Goal: Entertainment & Leisure: Consume media (video, audio)

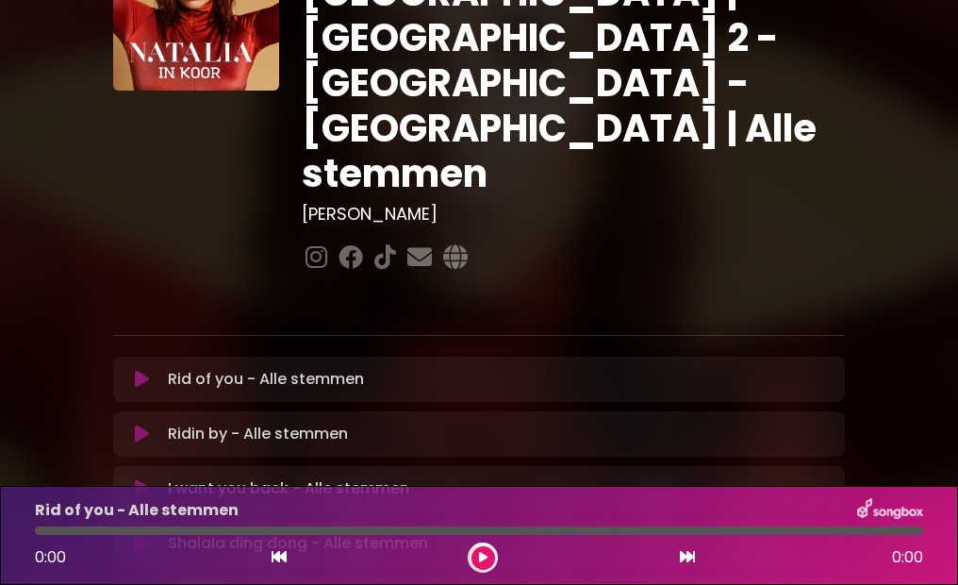
scroll to position [148, 0]
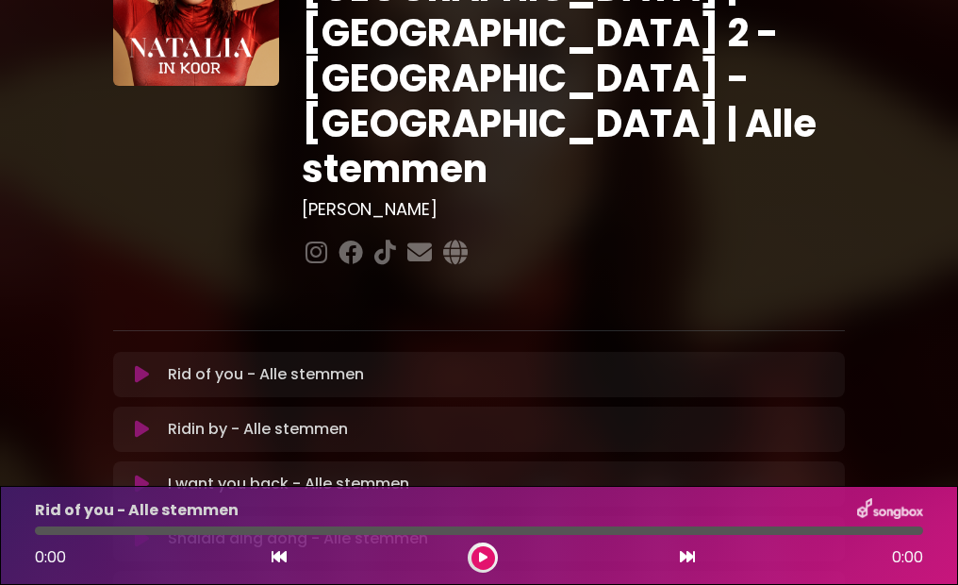
click at [137, 365] on icon at bounding box center [142, 374] width 14 height 19
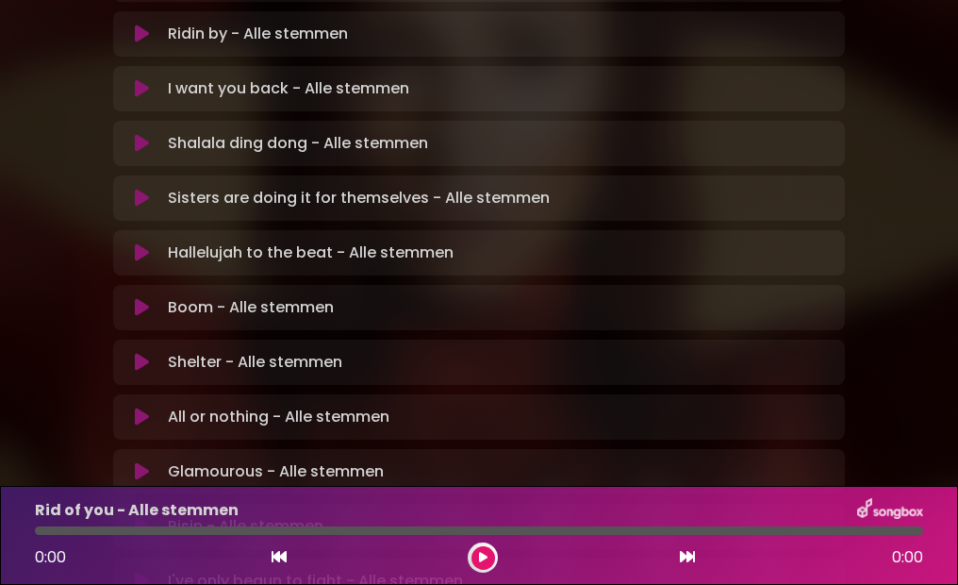
scroll to position [645, 0]
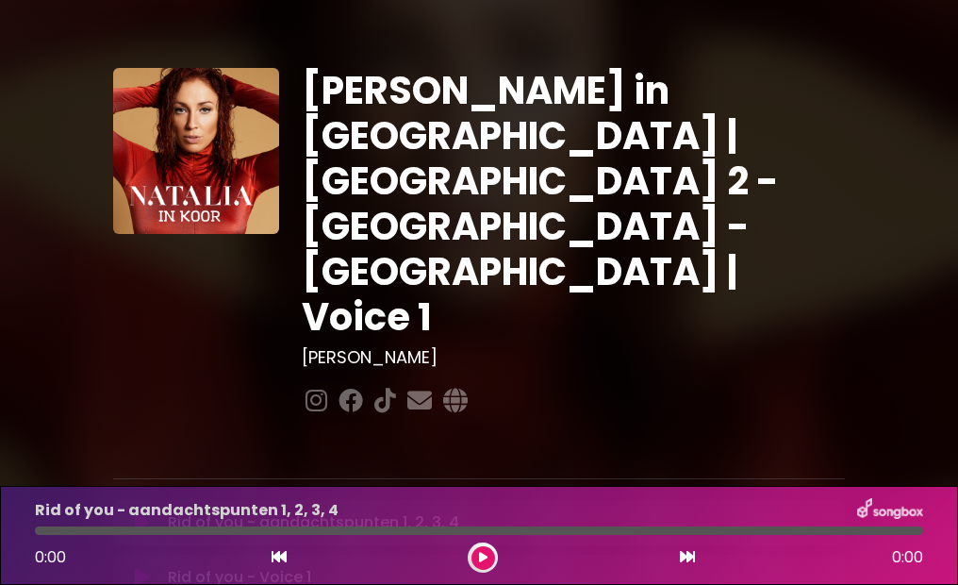
click at [143, 513] on icon at bounding box center [142, 522] width 14 height 19
click at [132, 568] on button at bounding box center [142, 577] width 36 height 19
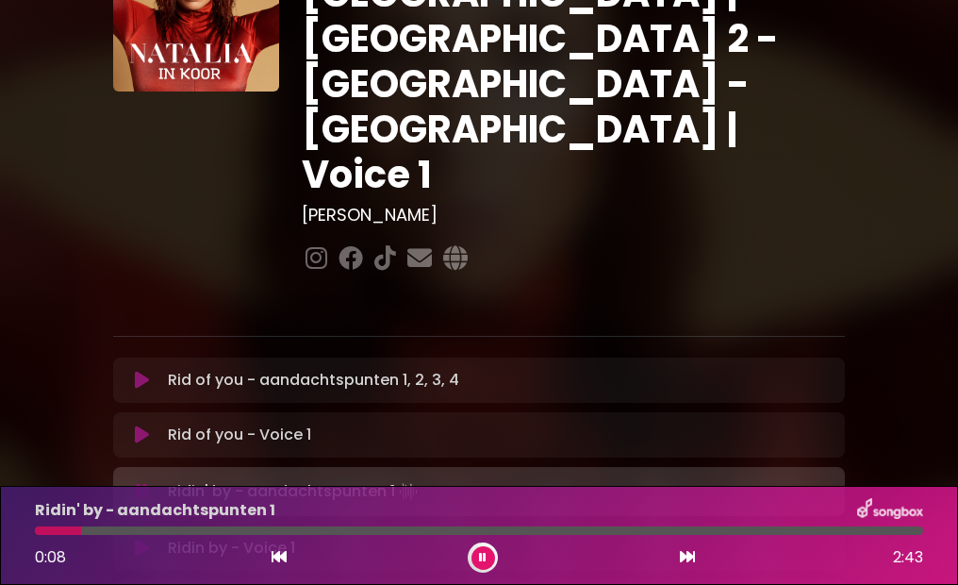
scroll to position [146, 0]
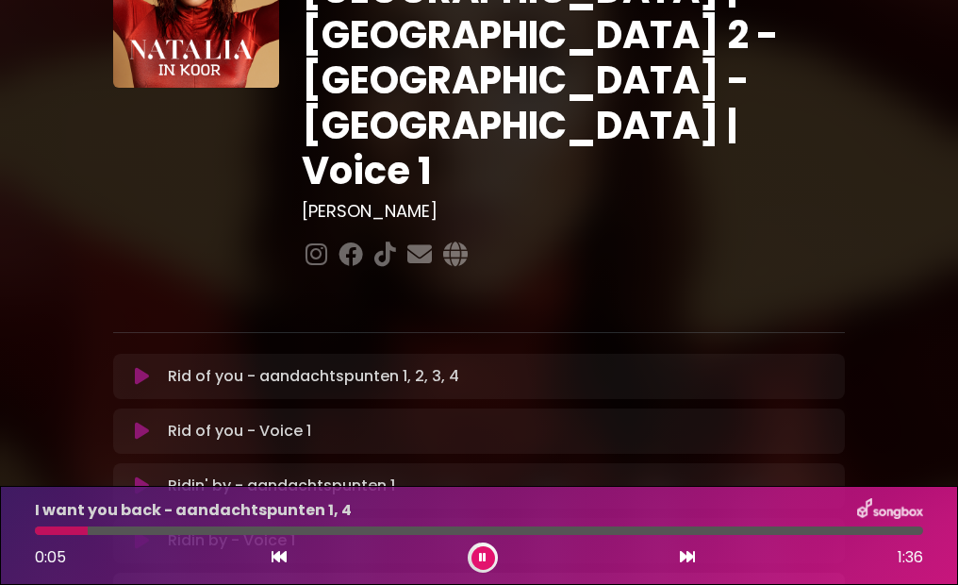
click at [132, 531] on button at bounding box center [142, 540] width 36 height 19
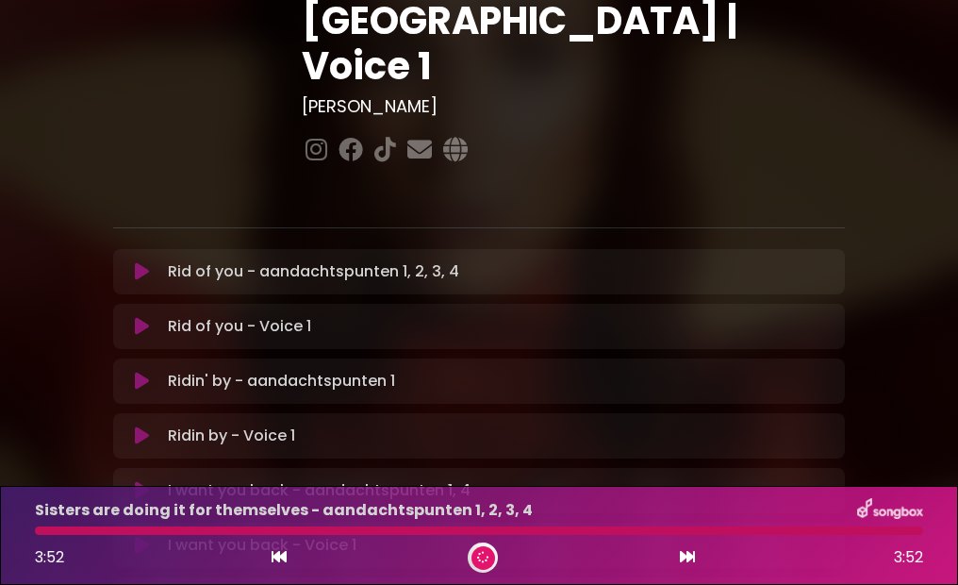
scroll to position [270, 0]
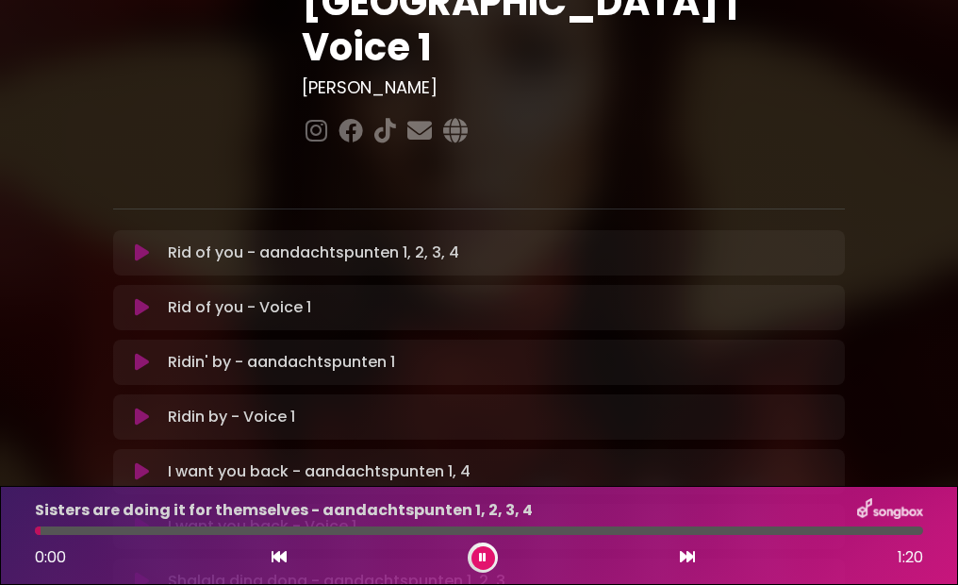
click at [148, 571] on icon at bounding box center [142, 580] width 14 height 19
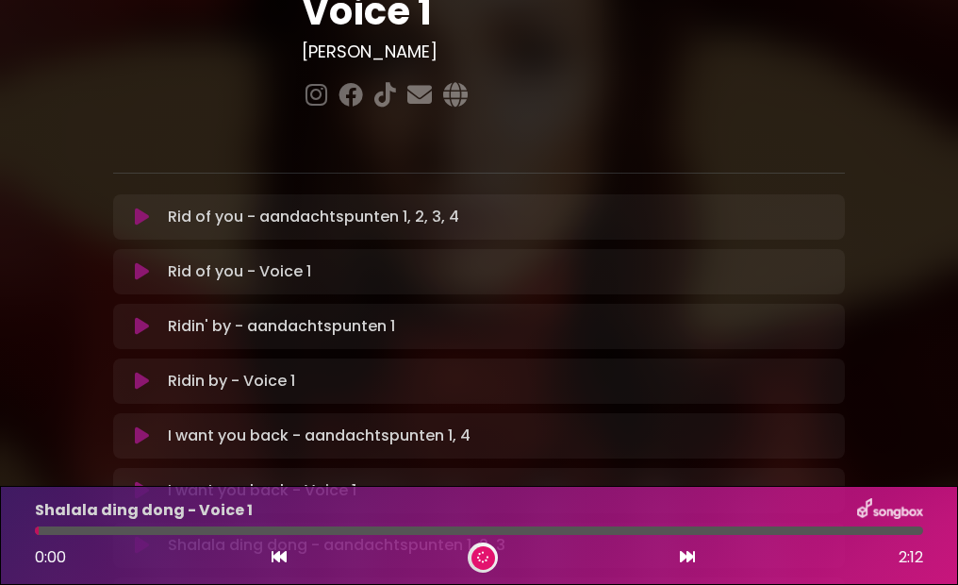
scroll to position [319, 0]
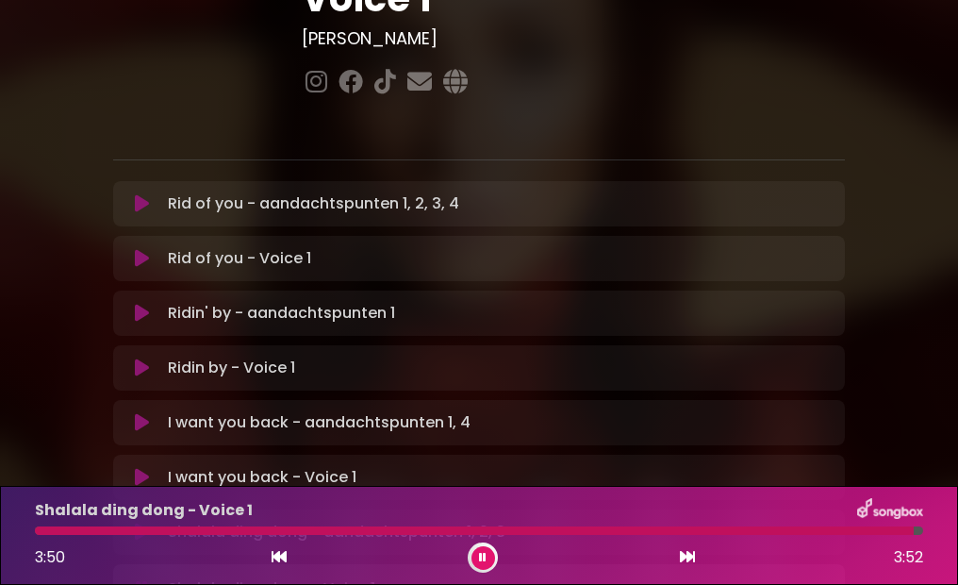
click at [483, 555] on icon at bounding box center [483, 557] width 8 height 11
